Goal: Check status: Check status

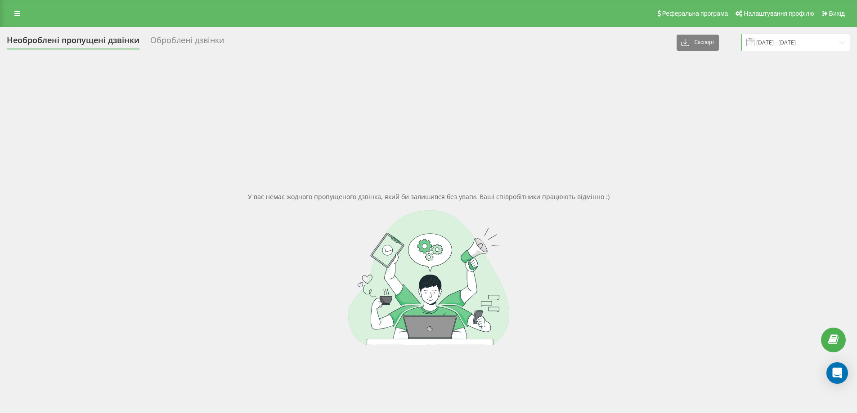
click at [766, 43] on input "[DATE] - [DATE]" at bounding box center [795, 43] width 109 height 18
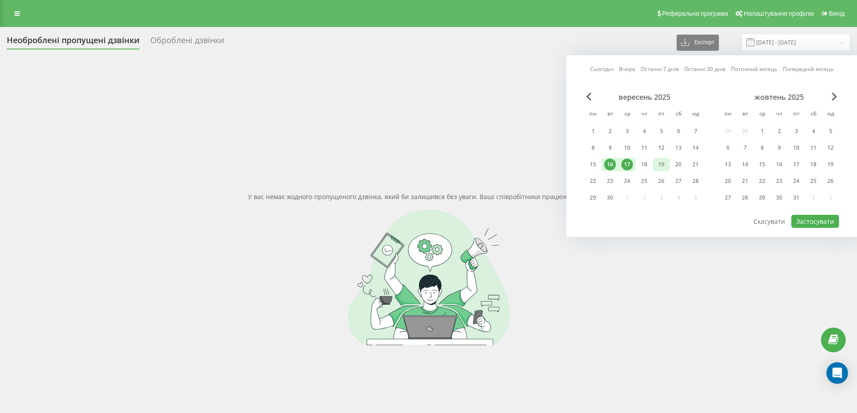
click at [661, 162] on div "19" at bounding box center [661, 165] width 12 height 12
click at [642, 164] on div "18" at bounding box center [644, 165] width 12 height 12
click at [795, 225] on button "Застосувати" at bounding box center [815, 221] width 48 height 13
type input "[DATE] - [DATE]"
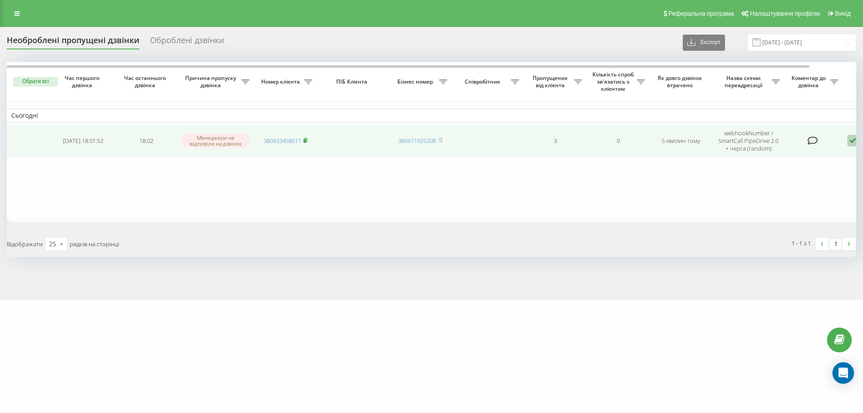
click at [306, 140] on rect at bounding box center [305, 141] width 3 height 4
